Goal: Transaction & Acquisition: Obtain resource

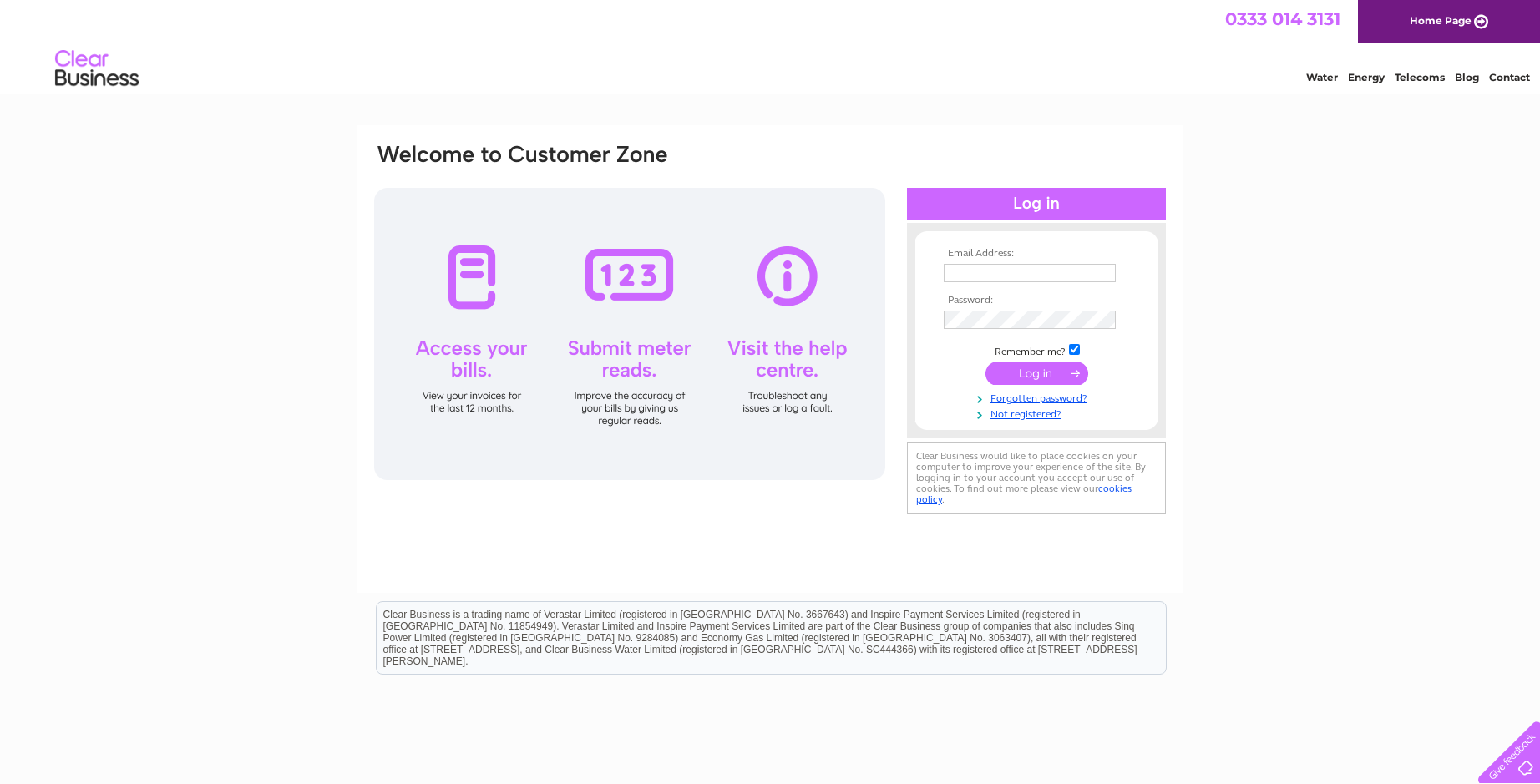
type input "julieanne_jacca@outlook.com"
click at [1038, 376] on input "submit" at bounding box center [1036, 374] width 102 height 24
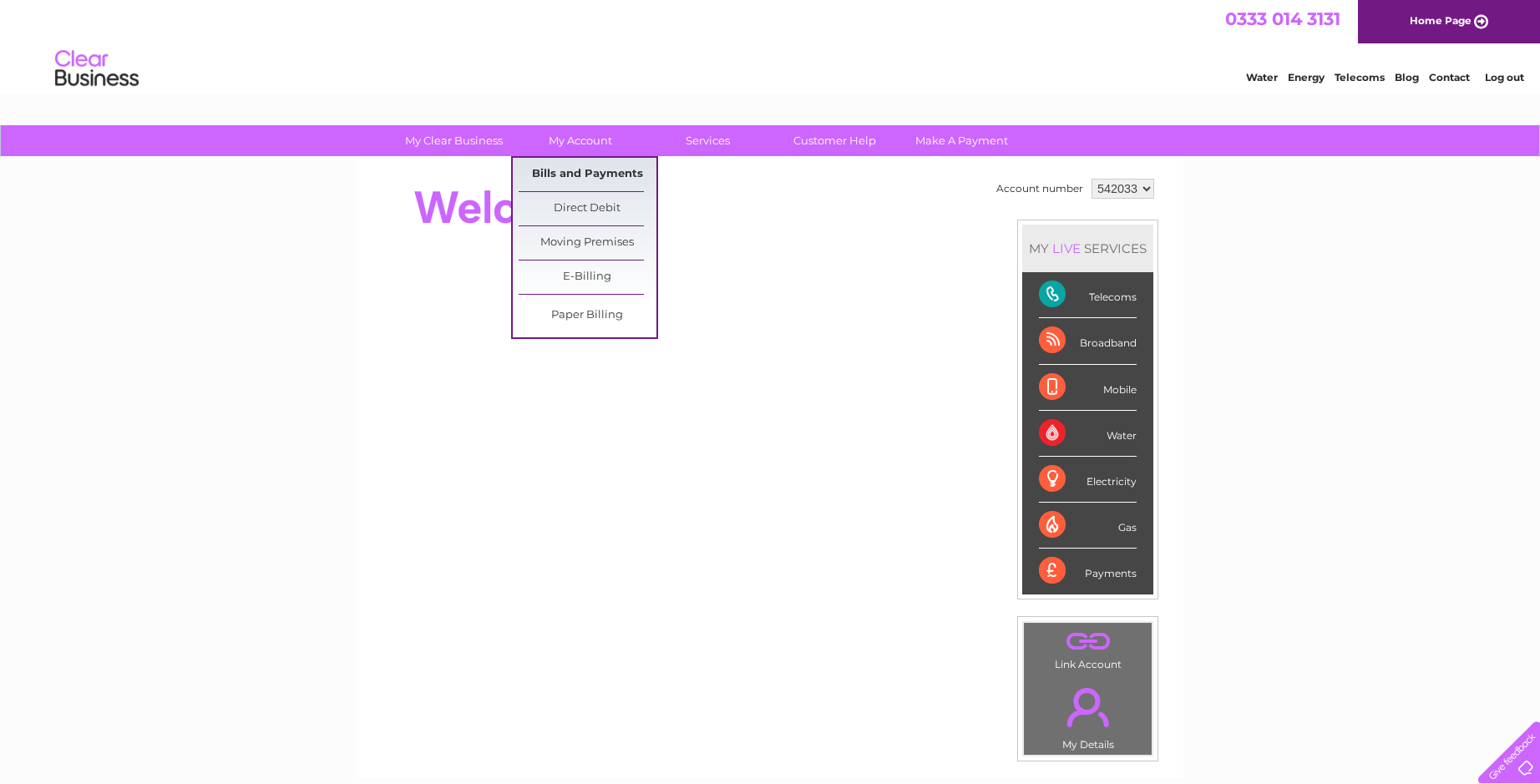
click at [584, 173] on link "Bills and Payments" at bounding box center [588, 175] width 138 height 34
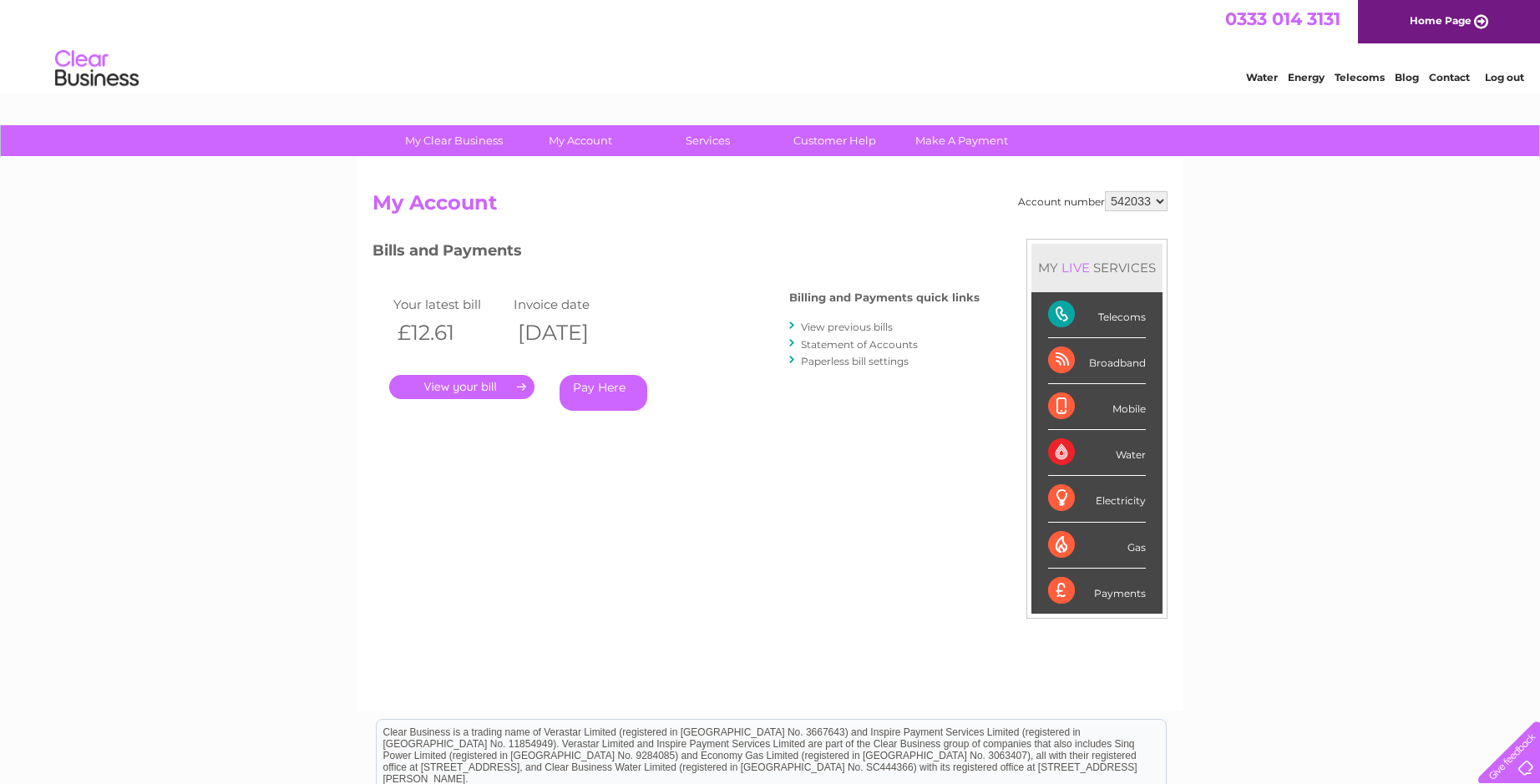
click at [845, 324] on link "View previous bills" at bounding box center [846, 327] width 92 height 13
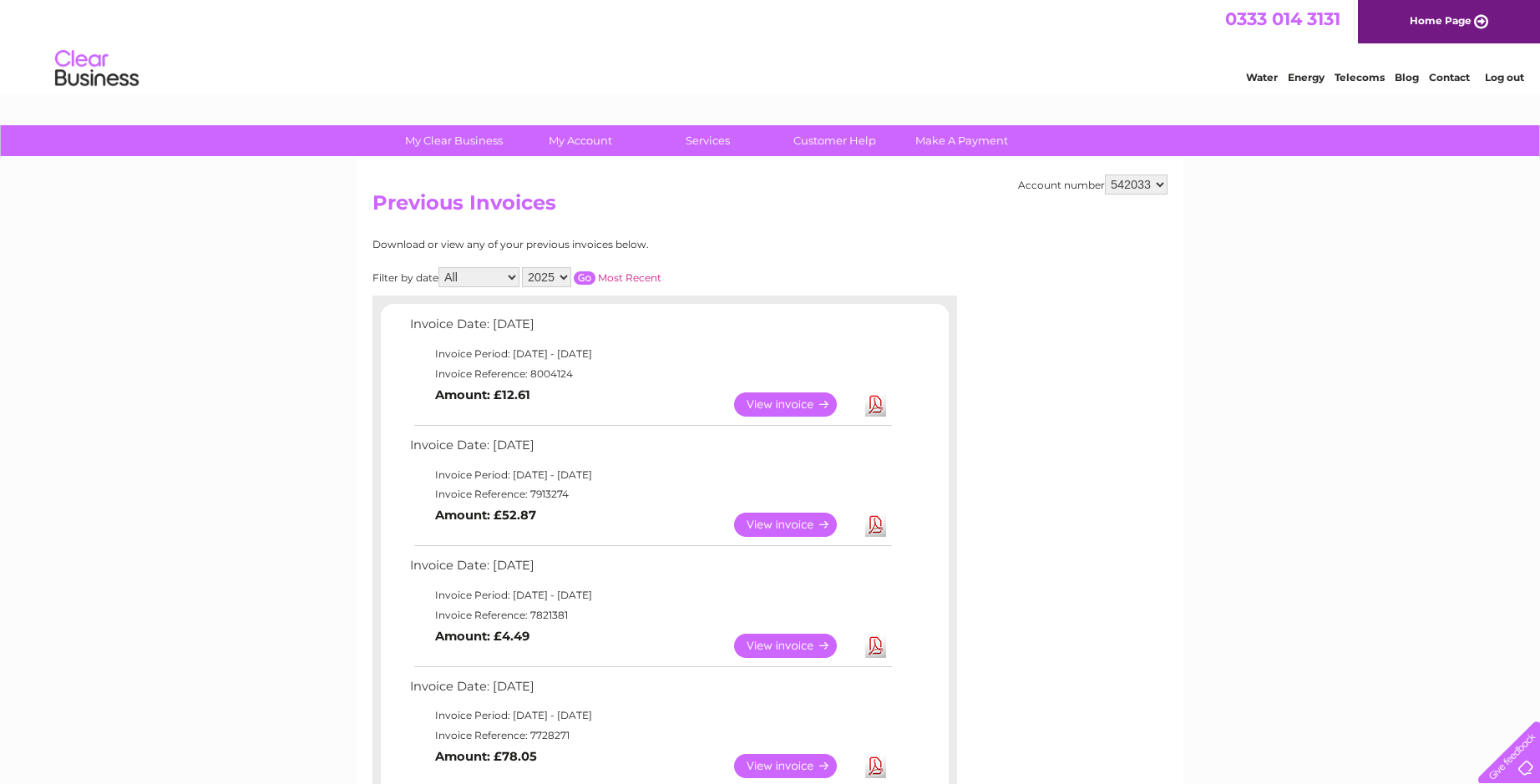
click at [1121, 181] on select "542033 542230 550359 915097" at bounding box center [1136, 185] width 63 height 20
click at [1495, 78] on link "Log out" at bounding box center [1504, 77] width 39 height 13
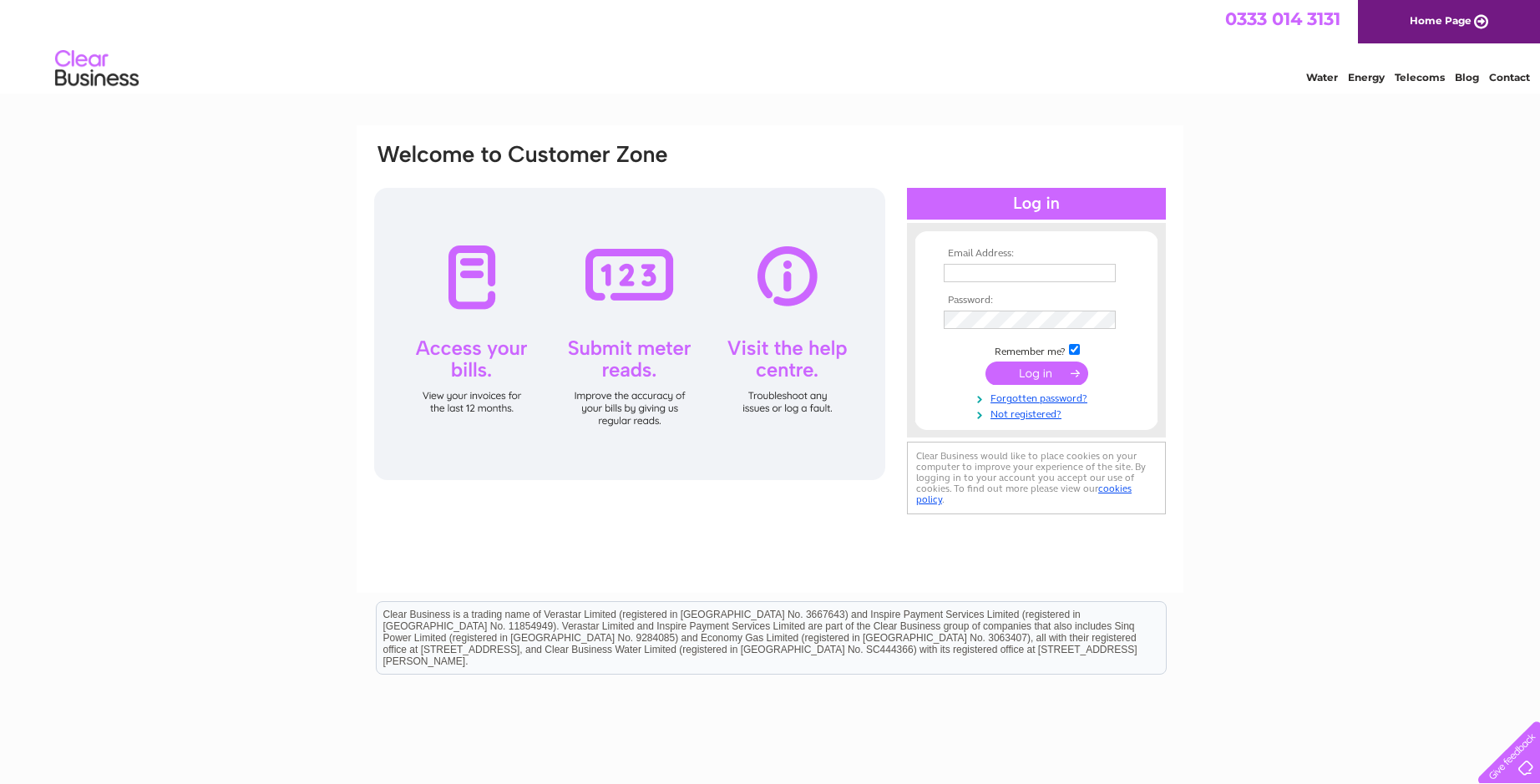
type input "[PERSON_NAME][EMAIL_ADDRESS][DOMAIN_NAME]"
click at [816, 327] on div "Email Address: [PERSON_NAME][EMAIL_ADDRESS][DOMAIN_NAME] Password:" at bounding box center [769, 331] width 795 height 378
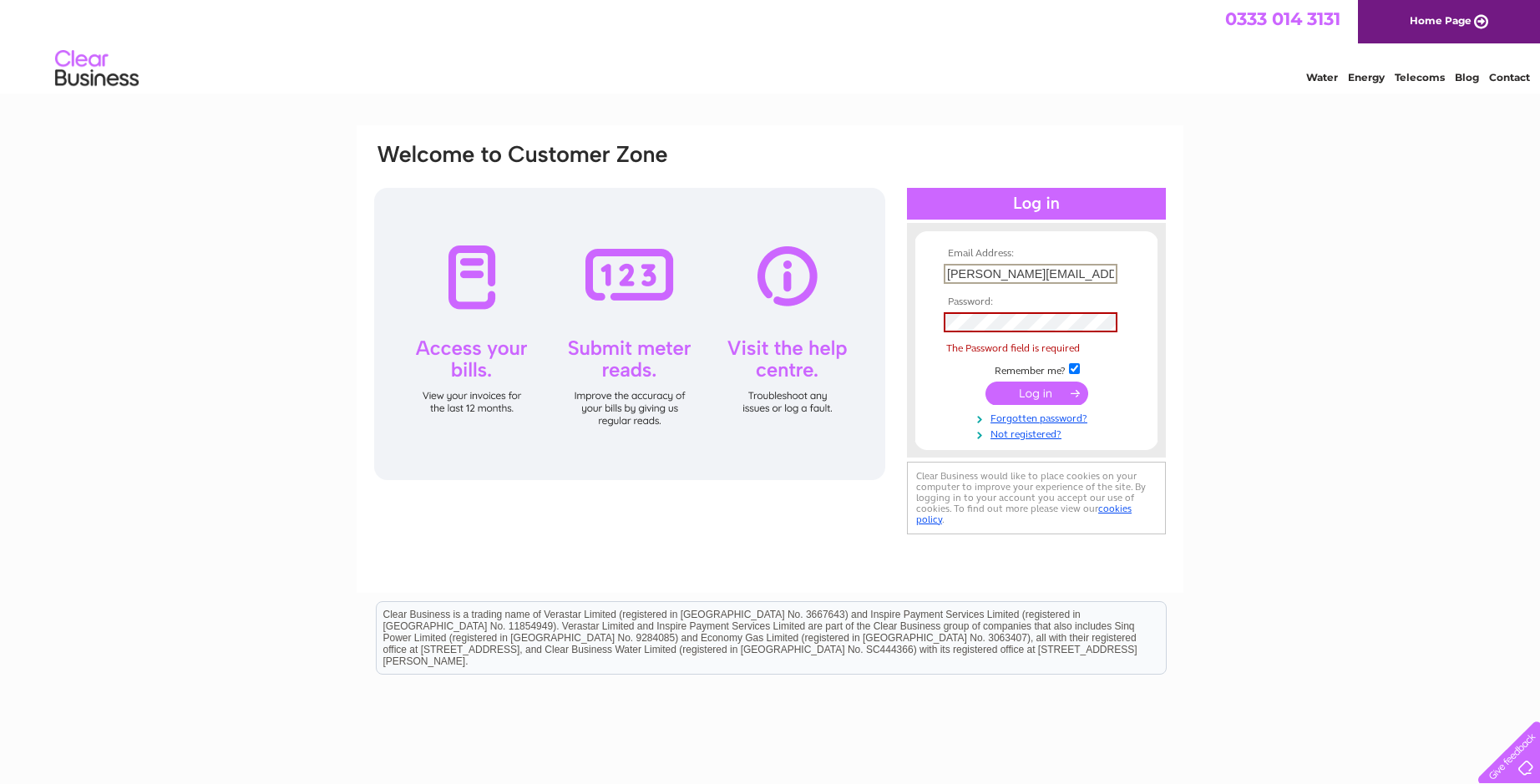
drag, startPoint x: 927, startPoint y: 285, endPoint x: 847, endPoint y: 285, distance: 80.0
click at [847, 285] on div "Email Address: [PERSON_NAME][EMAIL_ADDRESS][DOMAIN_NAME] Password: The Password…" at bounding box center [769, 340] width 795 height 396
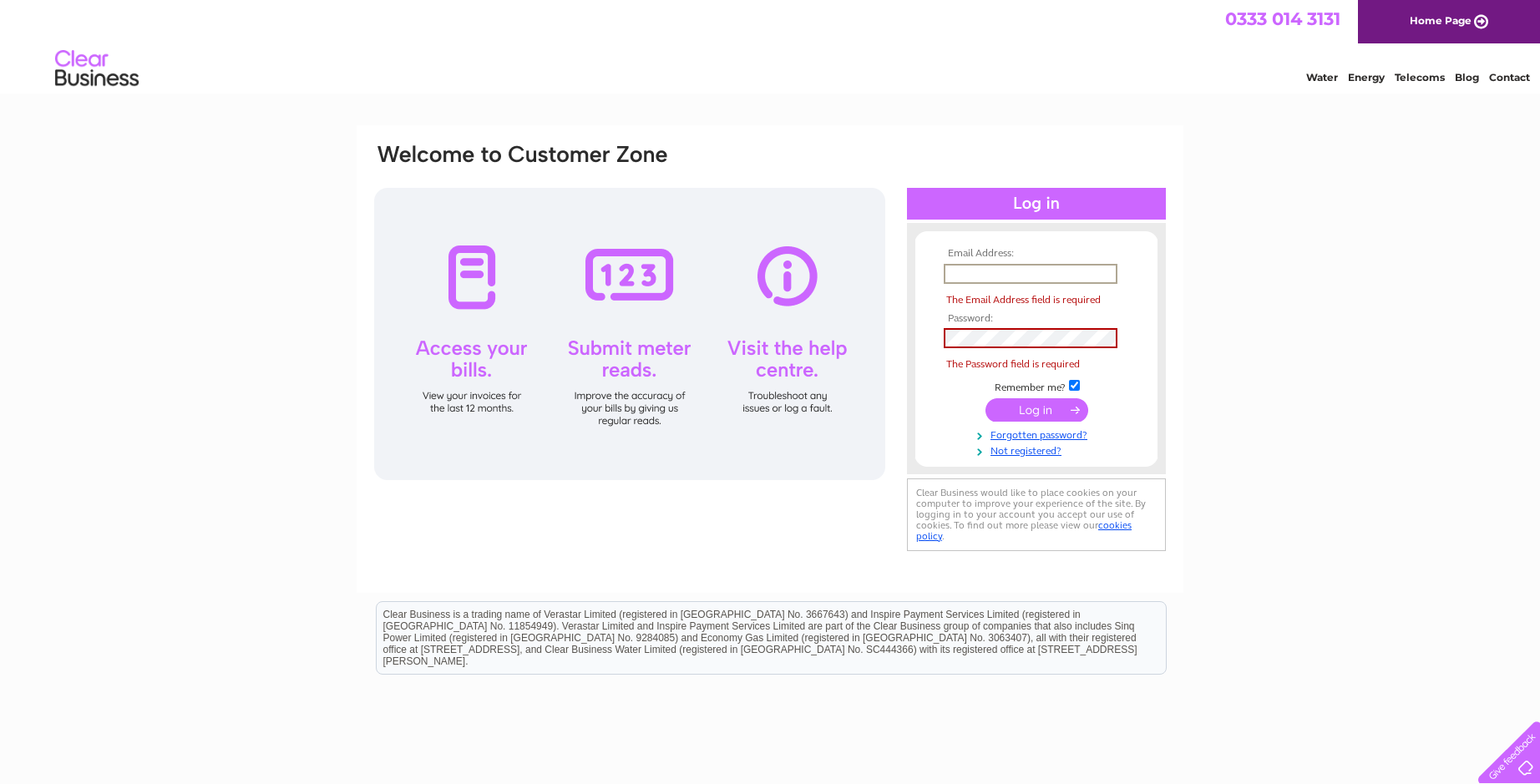
type input "[EMAIL_ADDRESS][DOMAIN_NAME]"
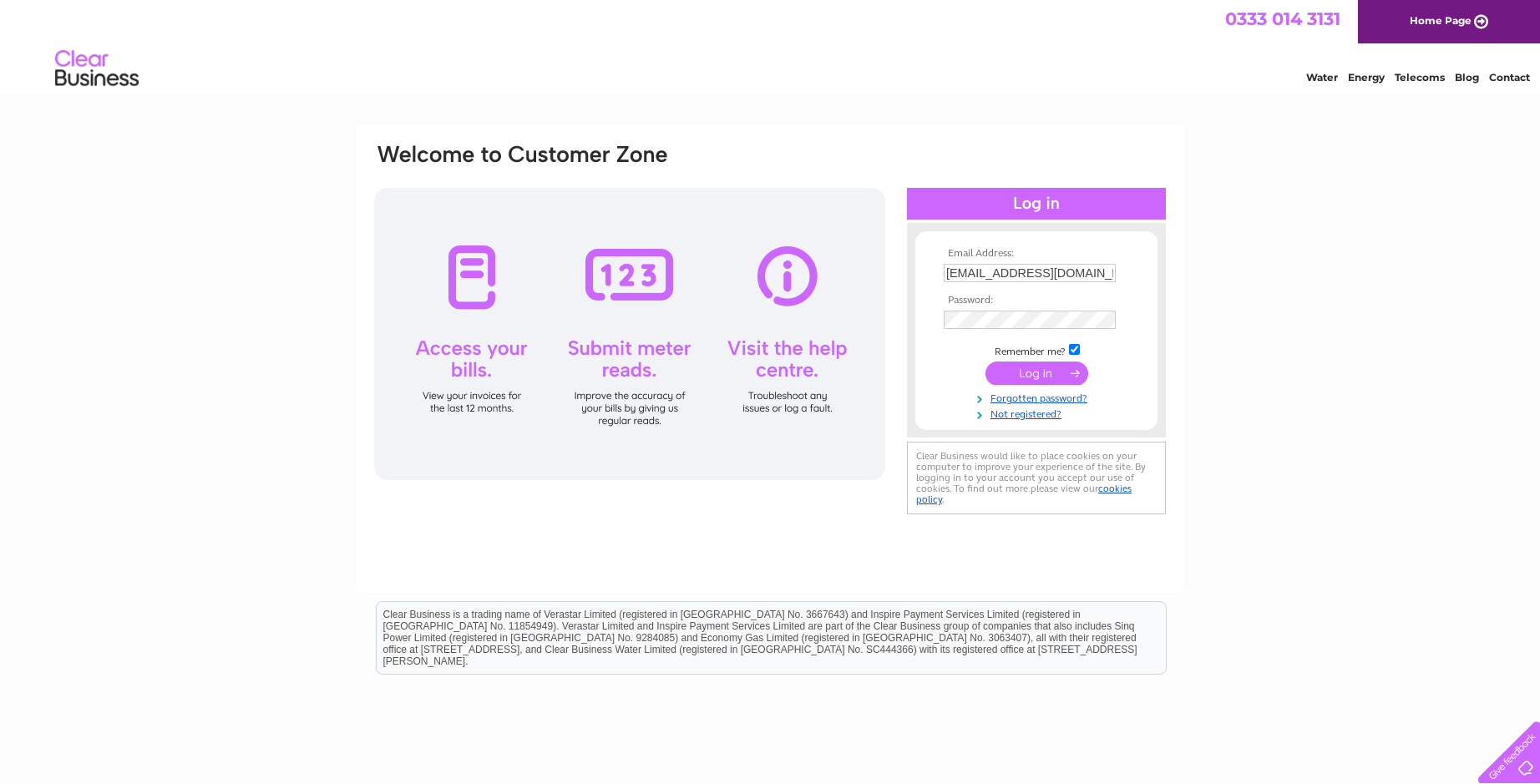
click at [1033, 368] on input "submit" at bounding box center [1036, 374] width 102 height 24
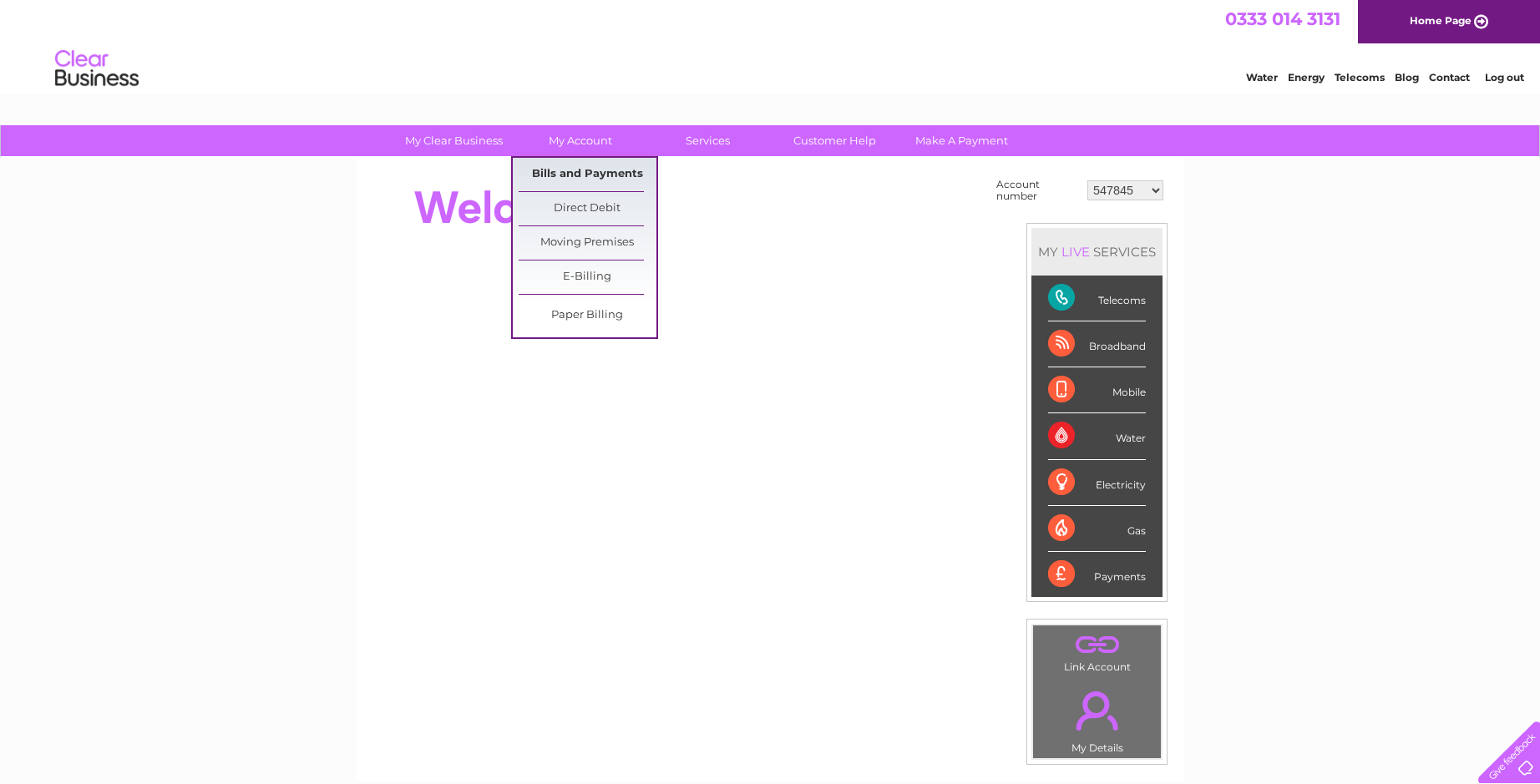
click at [602, 179] on link "Bills and Payments" at bounding box center [588, 175] width 138 height 34
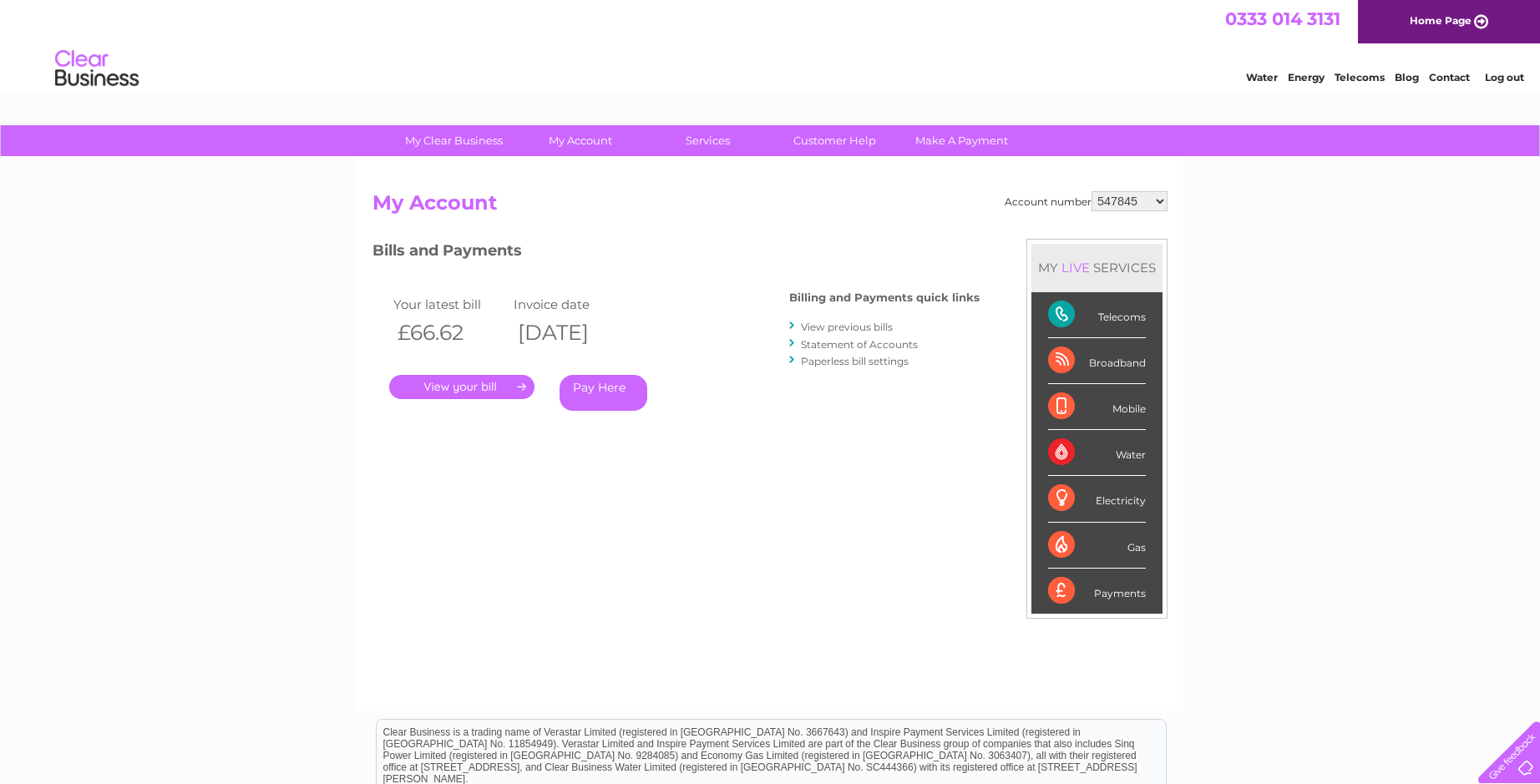
click at [846, 329] on link "View previous bills" at bounding box center [846, 327] width 92 height 13
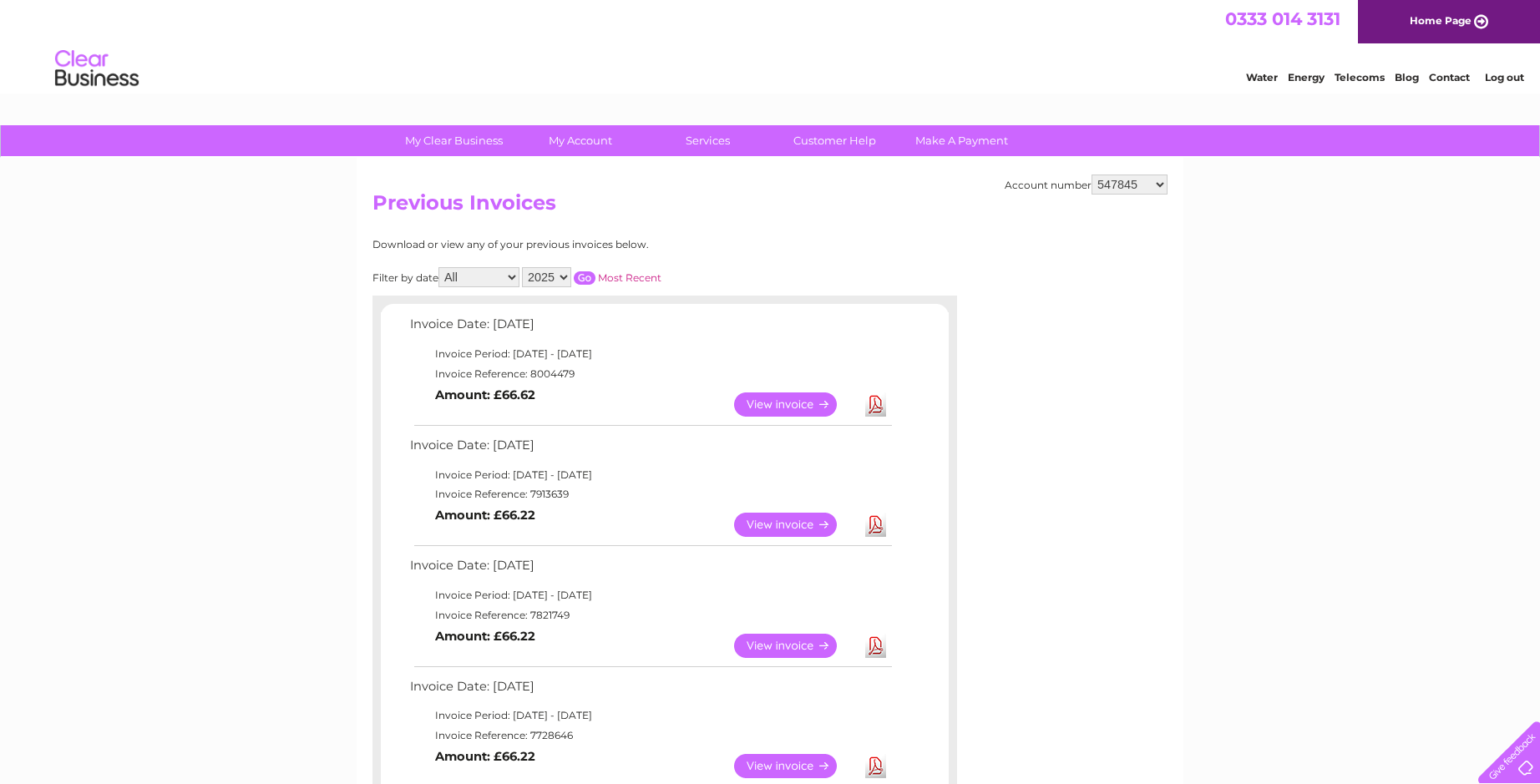
click at [783, 641] on link "View" at bounding box center [795, 645] width 123 height 24
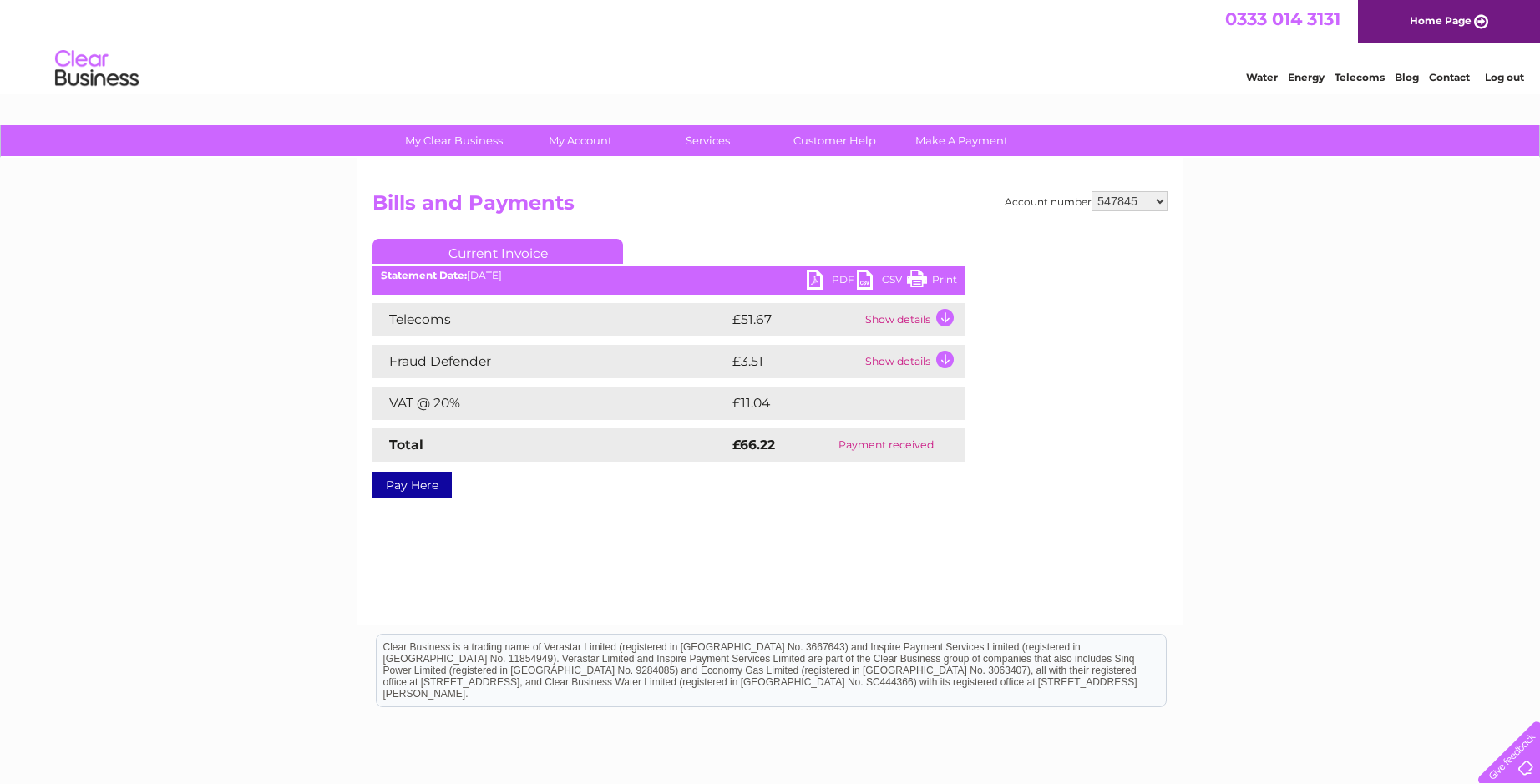
click at [840, 273] on link "PDF" at bounding box center [832, 281] width 50 height 24
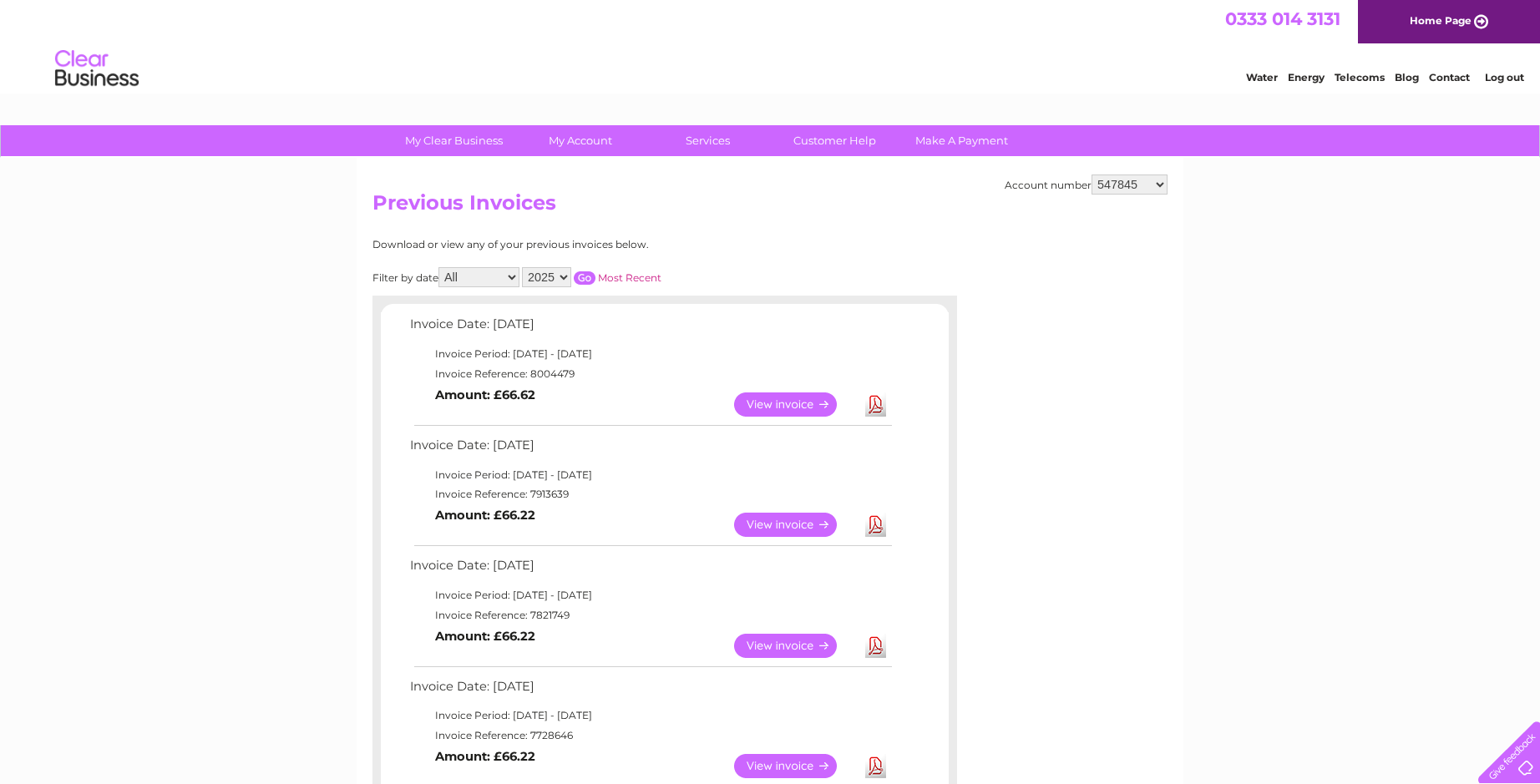
click at [769, 520] on link "View" at bounding box center [795, 525] width 123 height 24
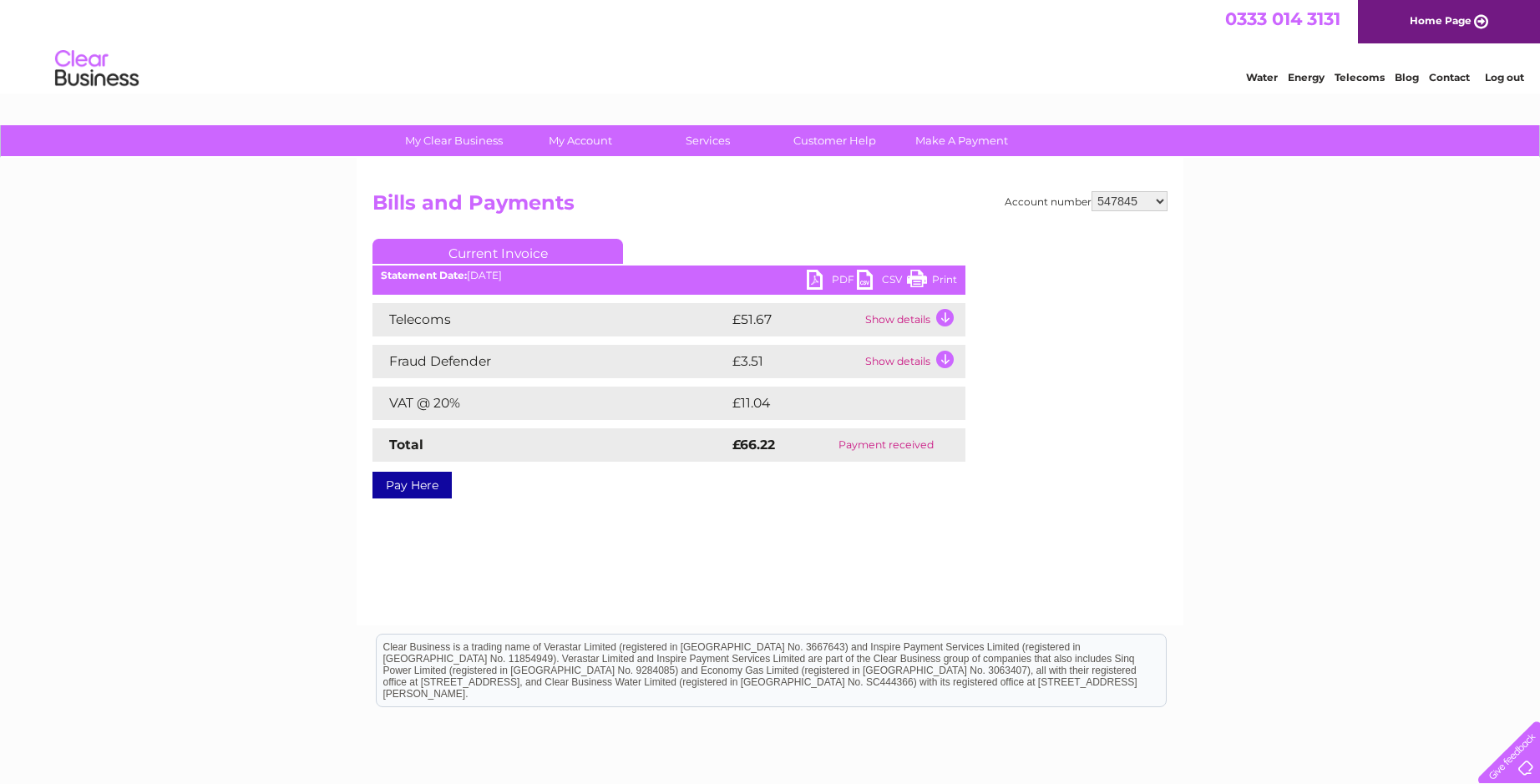
click at [837, 273] on link "PDF" at bounding box center [832, 281] width 50 height 24
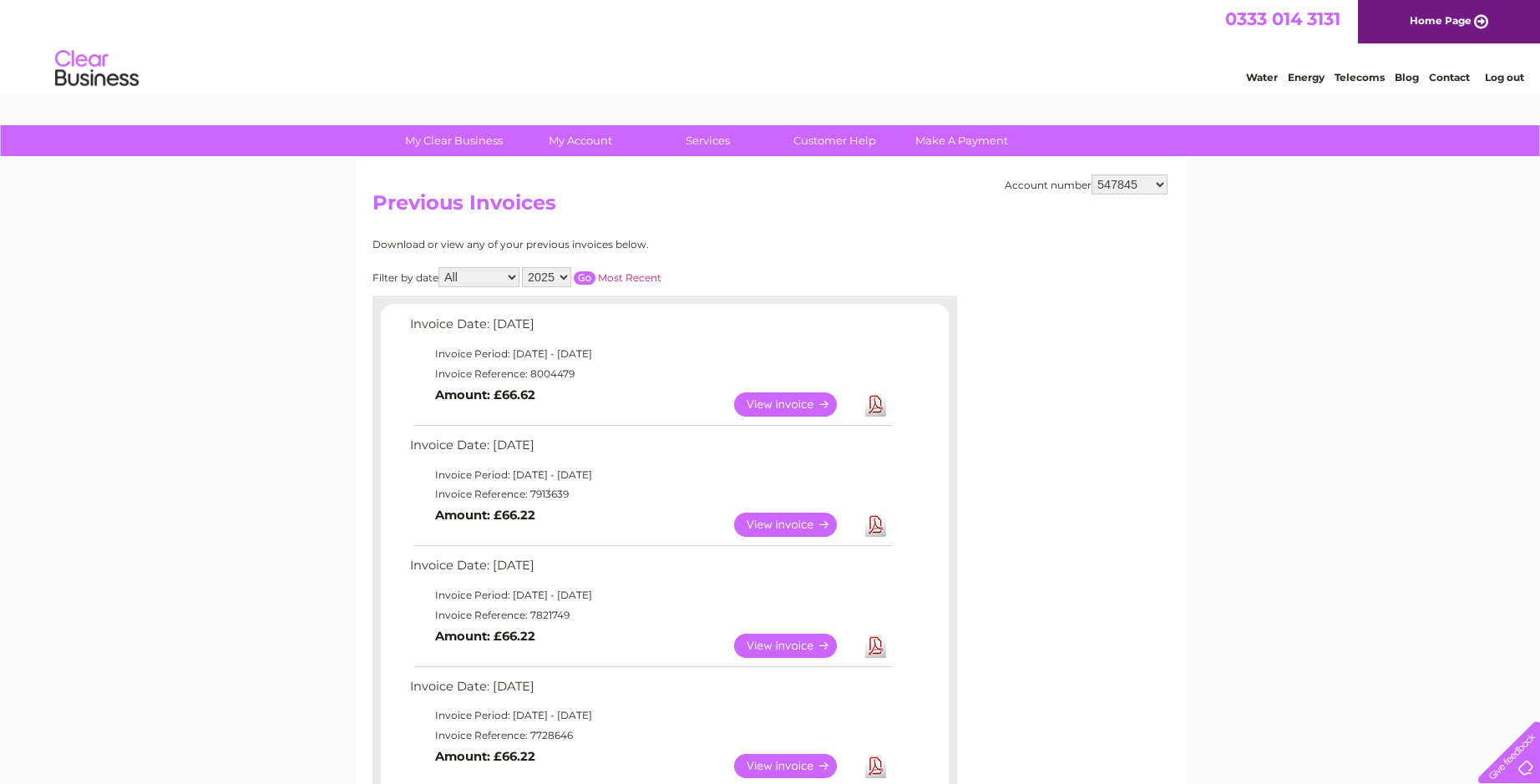
click at [780, 403] on link "View" at bounding box center [795, 404] width 123 height 24
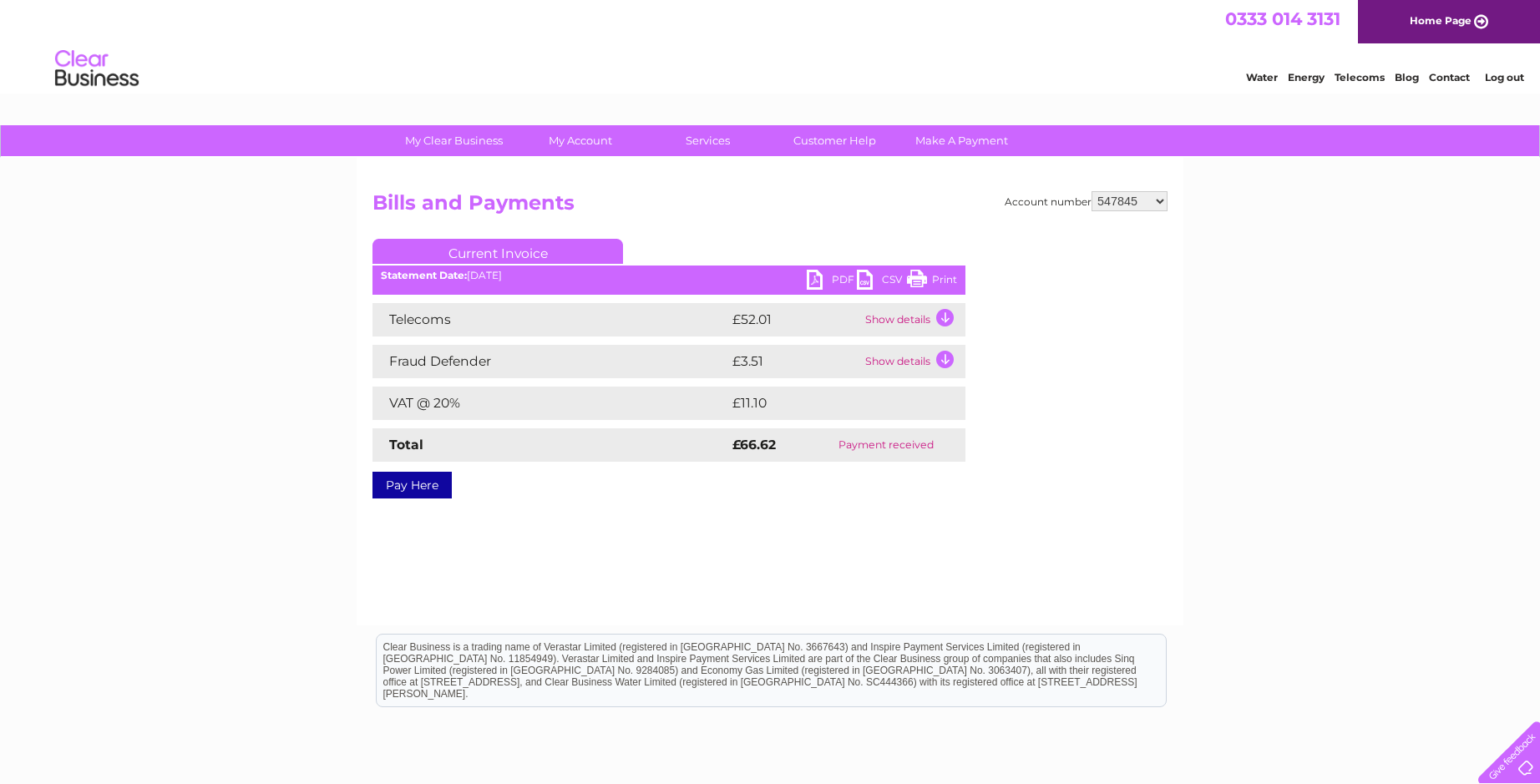
click at [841, 285] on link "PDF" at bounding box center [832, 281] width 50 height 24
